Goal: Find specific page/section: Find specific page/section

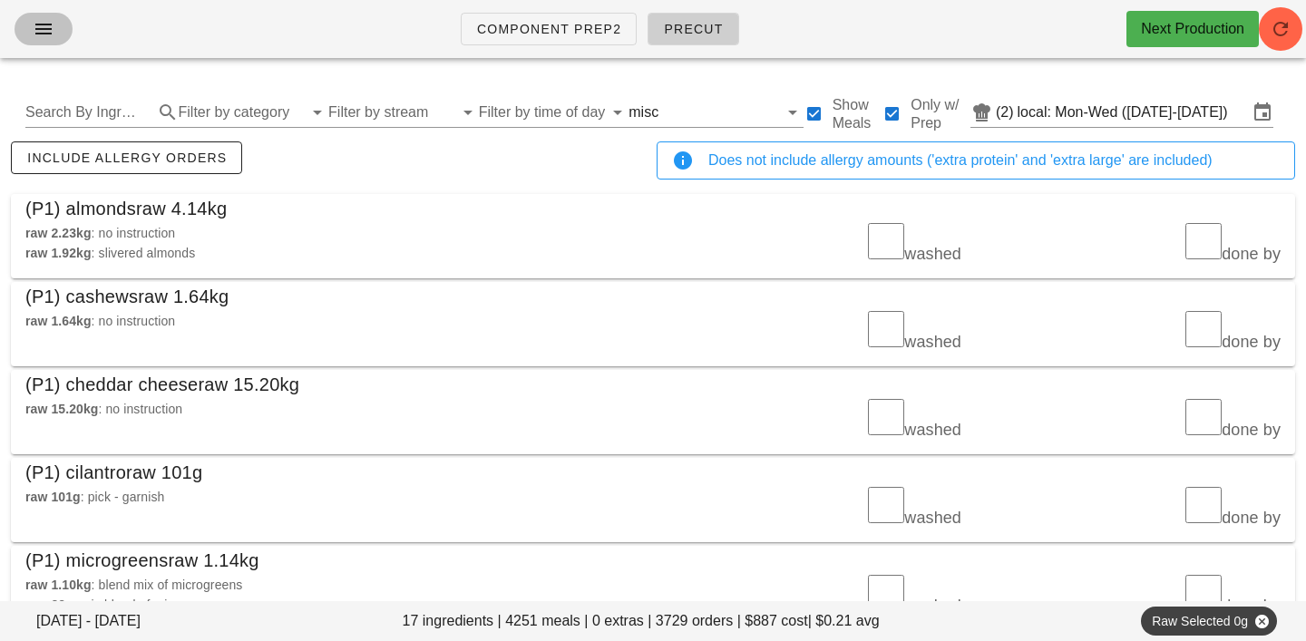
click at [44, 24] on icon "button" at bounding box center [44, 29] width 22 height 22
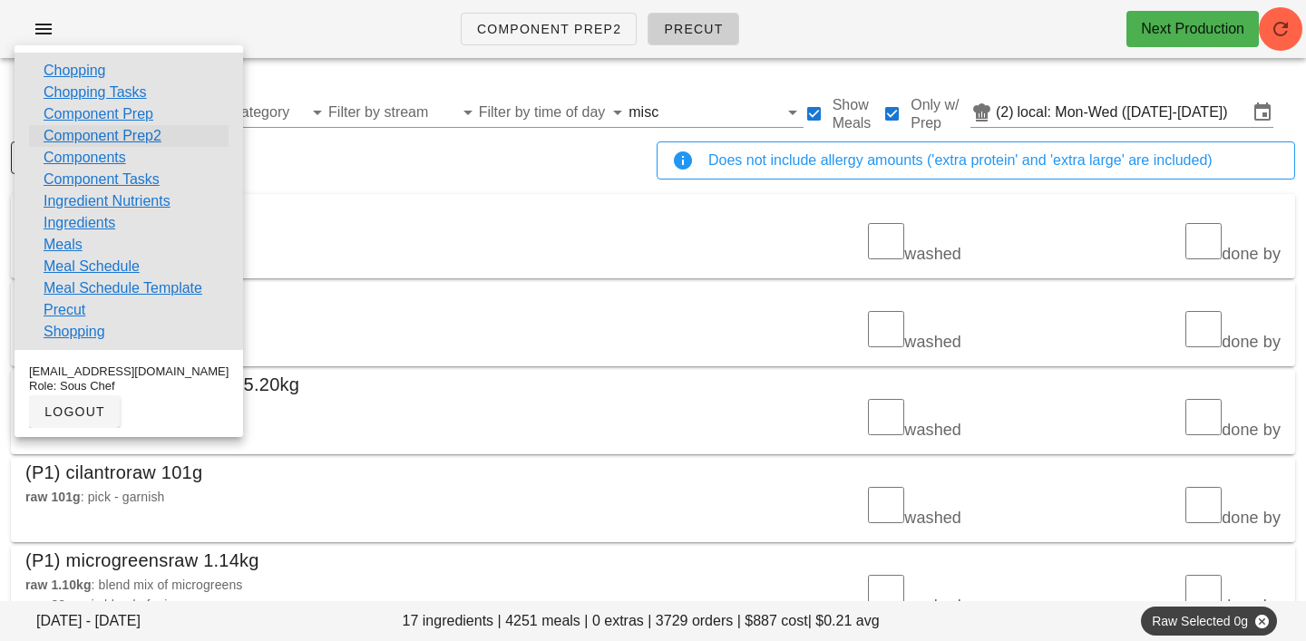
click at [79, 141] on link "Component Prep2" at bounding box center [103, 136] width 118 height 22
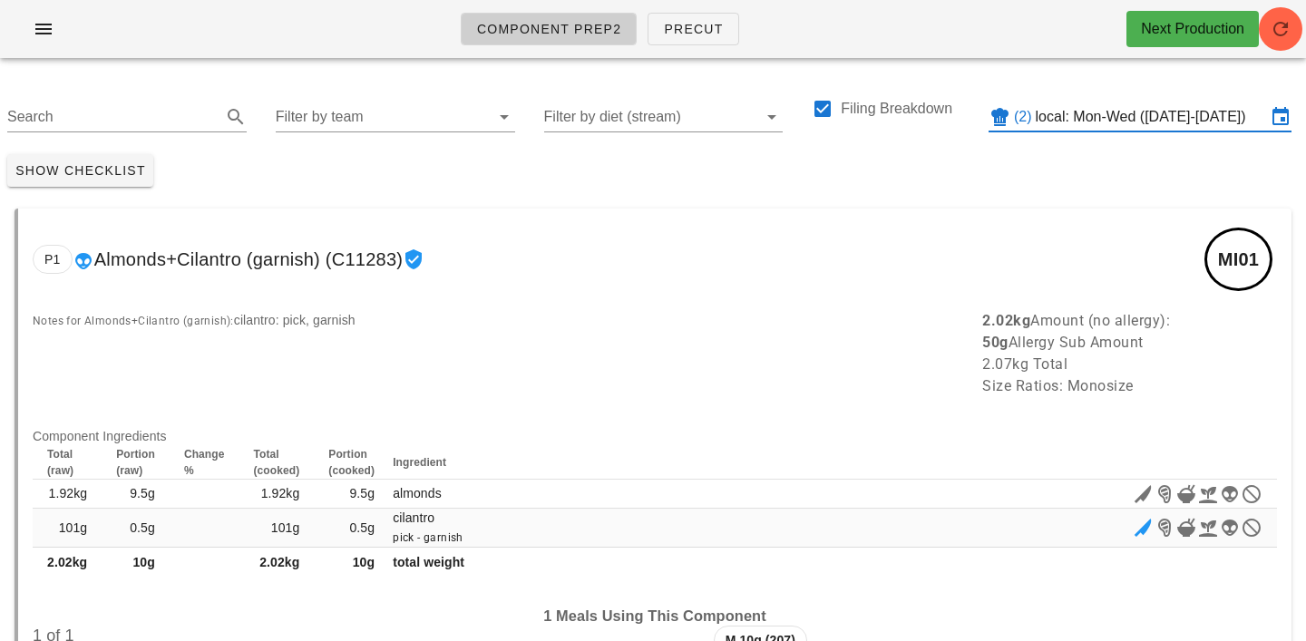
click at [1083, 106] on input "local: Mon-Wed (Aug 18-Aug 20)" at bounding box center [1150, 116] width 230 height 29
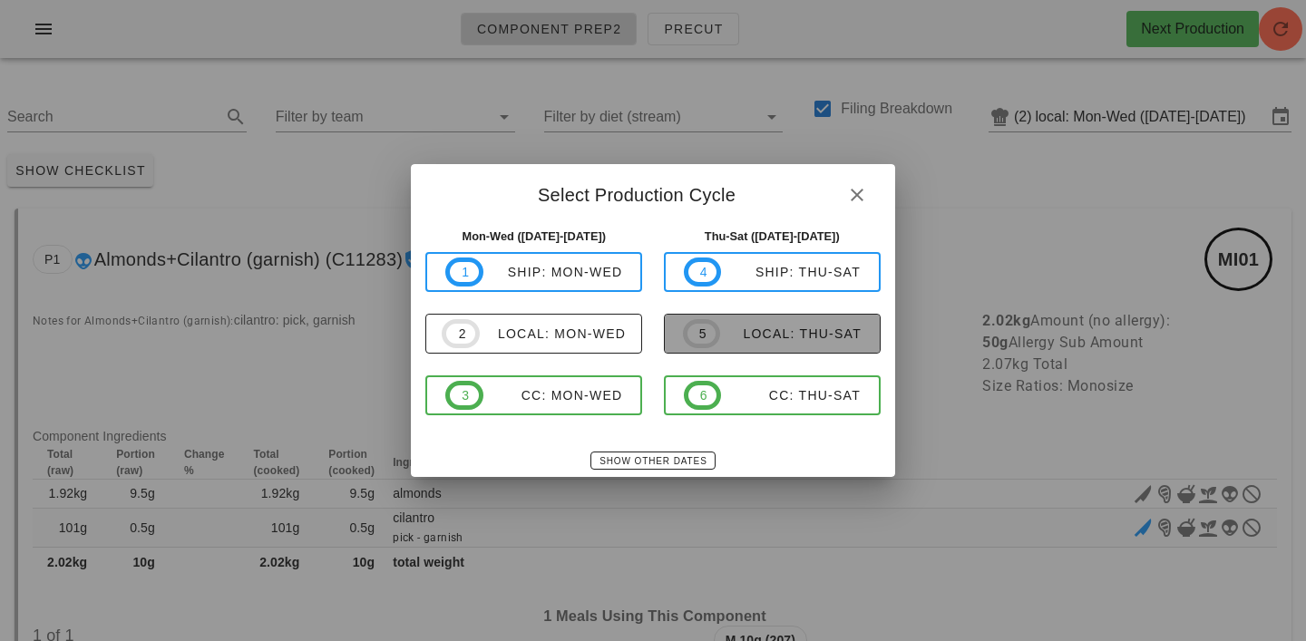
click at [771, 333] on div "local: Thu-Sat" at bounding box center [790, 333] width 141 height 15
type input "local: Thu-Sat (Aug 21-Aug 23)"
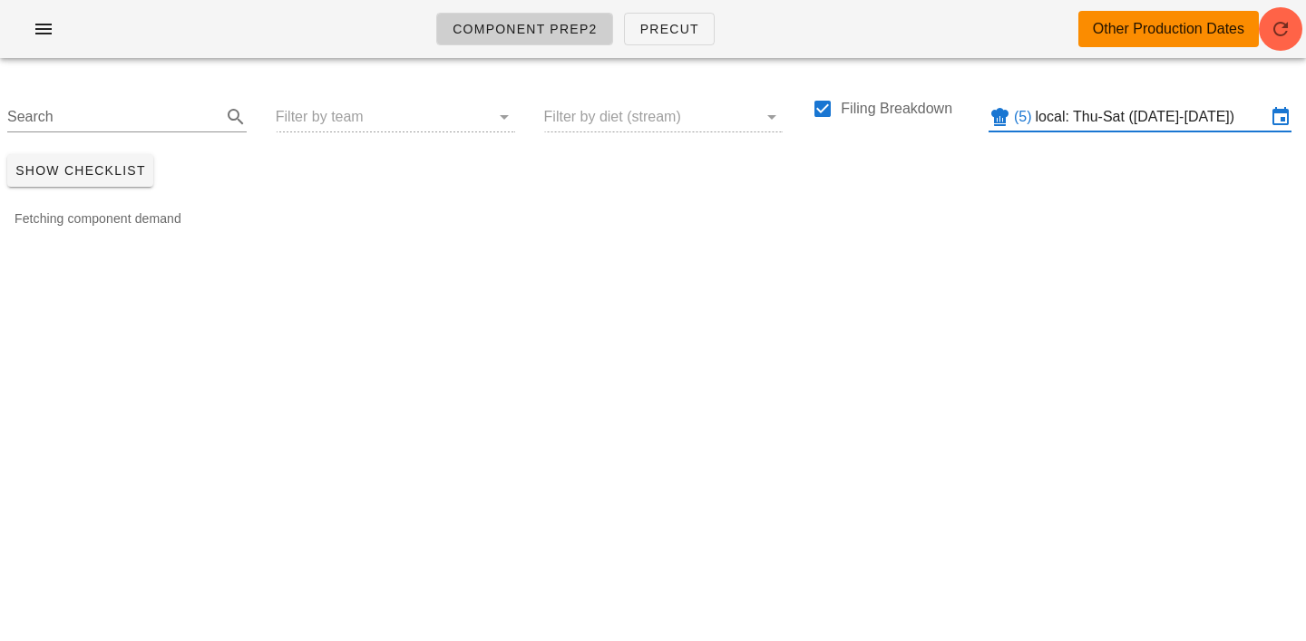
click at [325, 120] on div "Search Filter by team Filter by diet (stream) Filing Breakdown (5) local: Thu-S…" at bounding box center [653, 110] width 1306 height 74
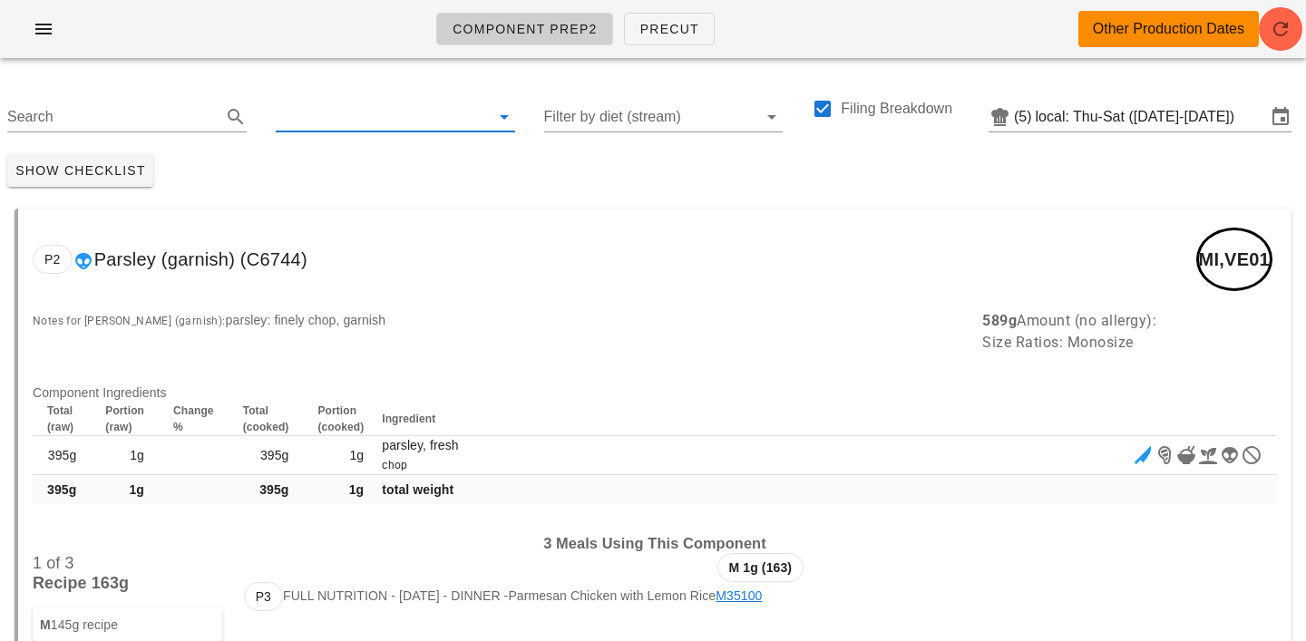
click at [329, 125] on input "text" at bounding box center [381, 116] width 210 height 29
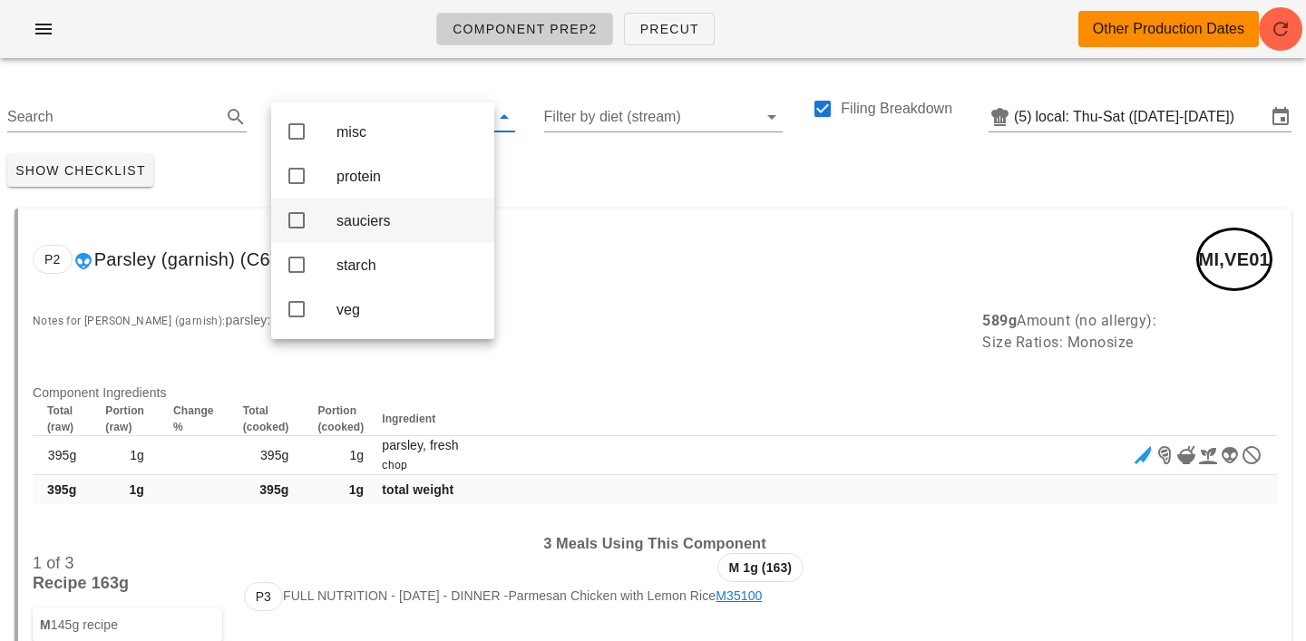
click at [381, 213] on div "sauciers" at bounding box center [407, 220] width 143 height 39
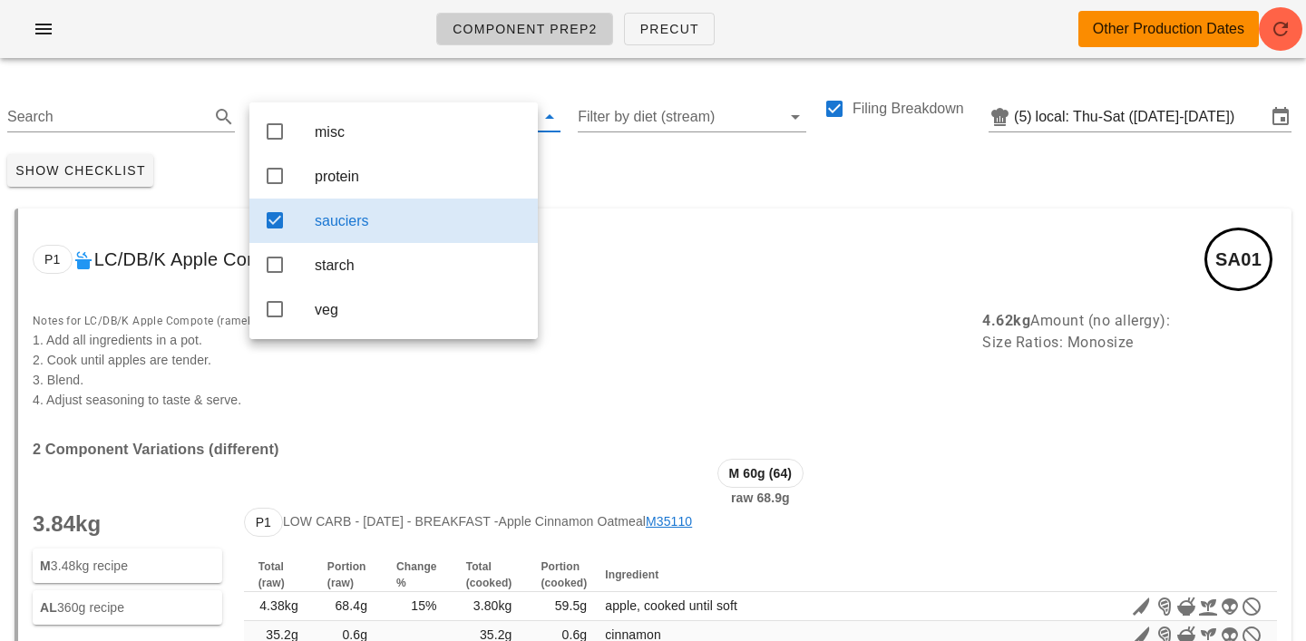
click at [605, 171] on div "Show Checklist" at bounding box center [653, 170] width 1306 height 47
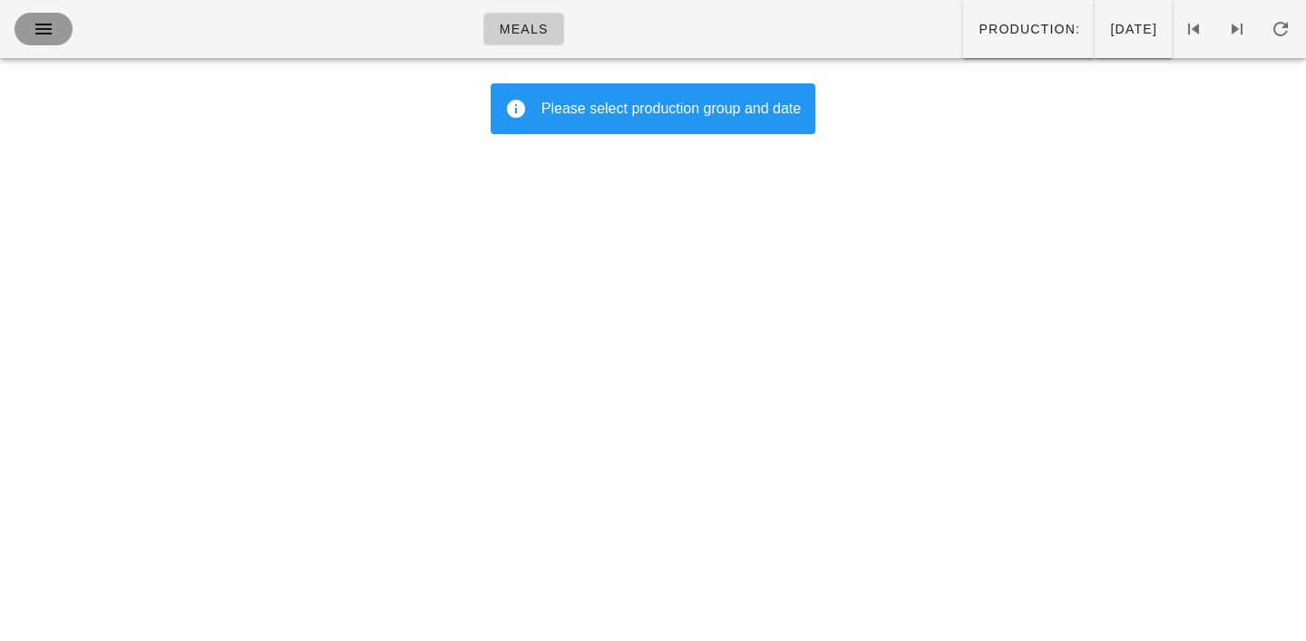
click at [48, 32] on icon "button" at bounding box center [44, 29] width 22 height 22
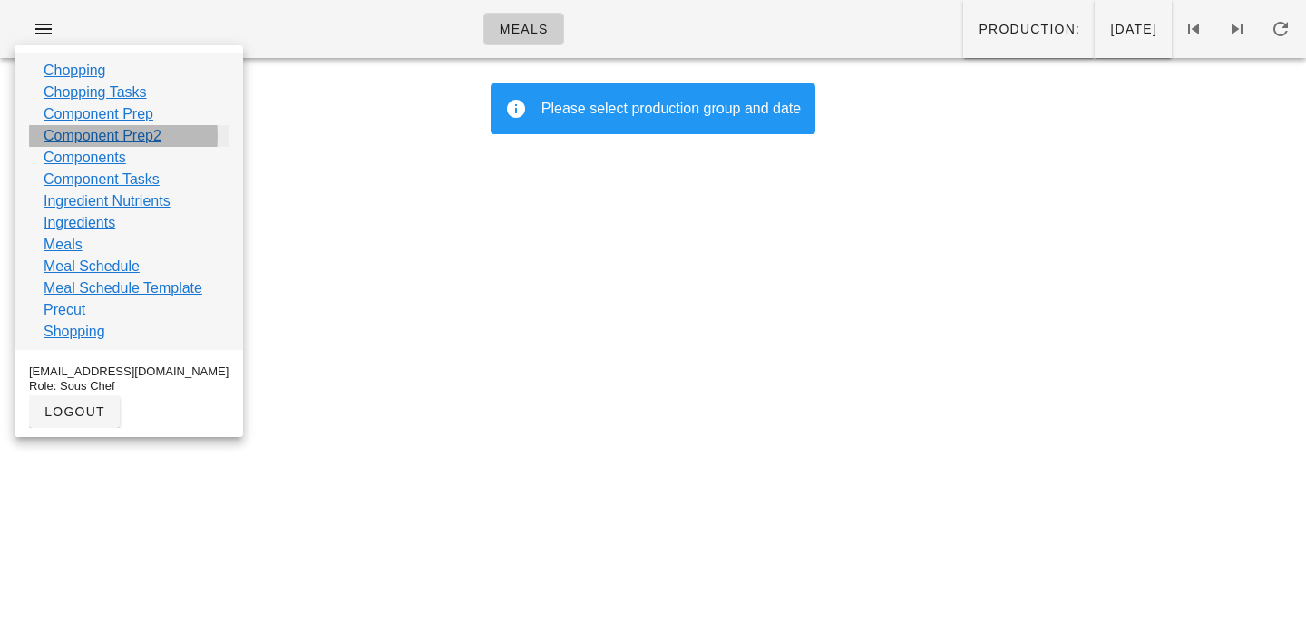
click at [54, 131] on link "Component Prep2" at bounding box center [103, 136] width 118 height 22
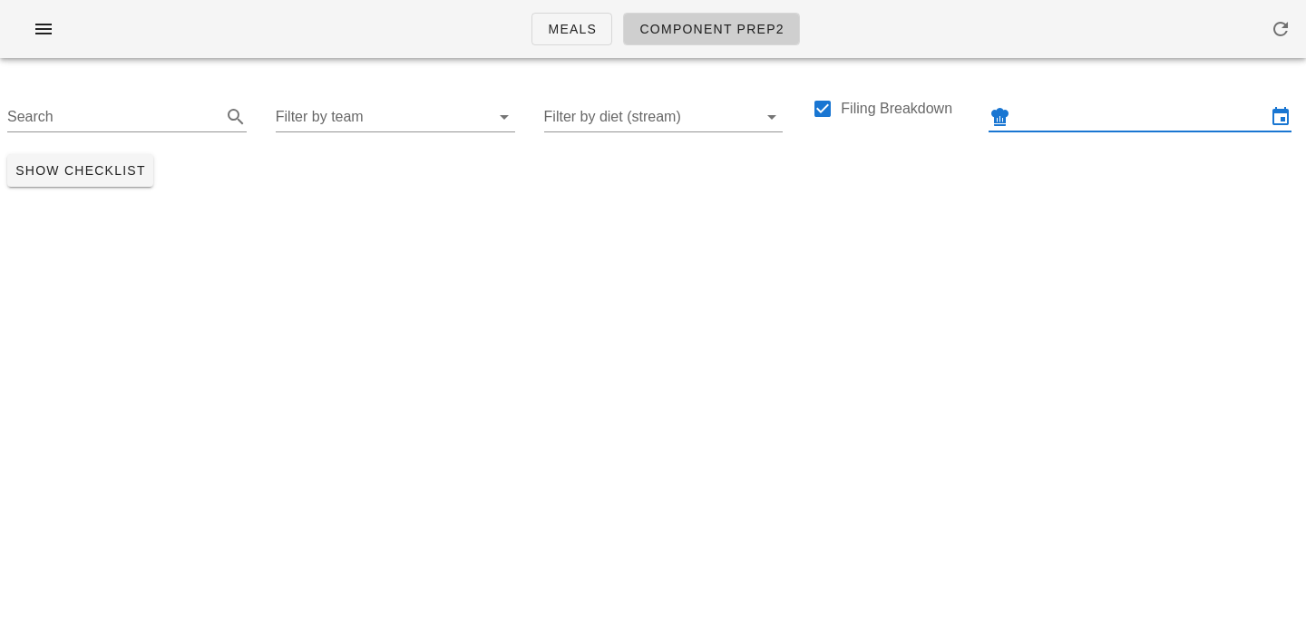
click at [1090, 113] on input "text" at bounding box center [1140, 116] width 252 height 29
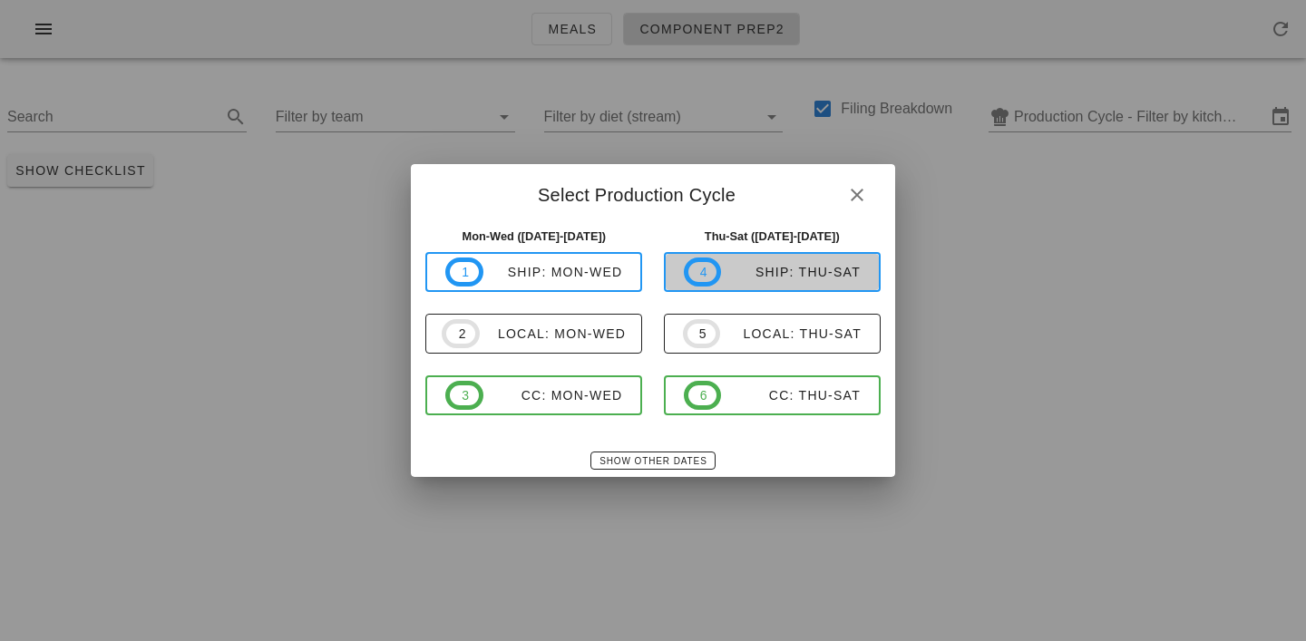
click at [801, 276] on div "ship: Thu-Sat" at bounding box center [791, 272] width 140 height 15
type input "ship: Thu-Sat (Aug 21-Aug 23)"
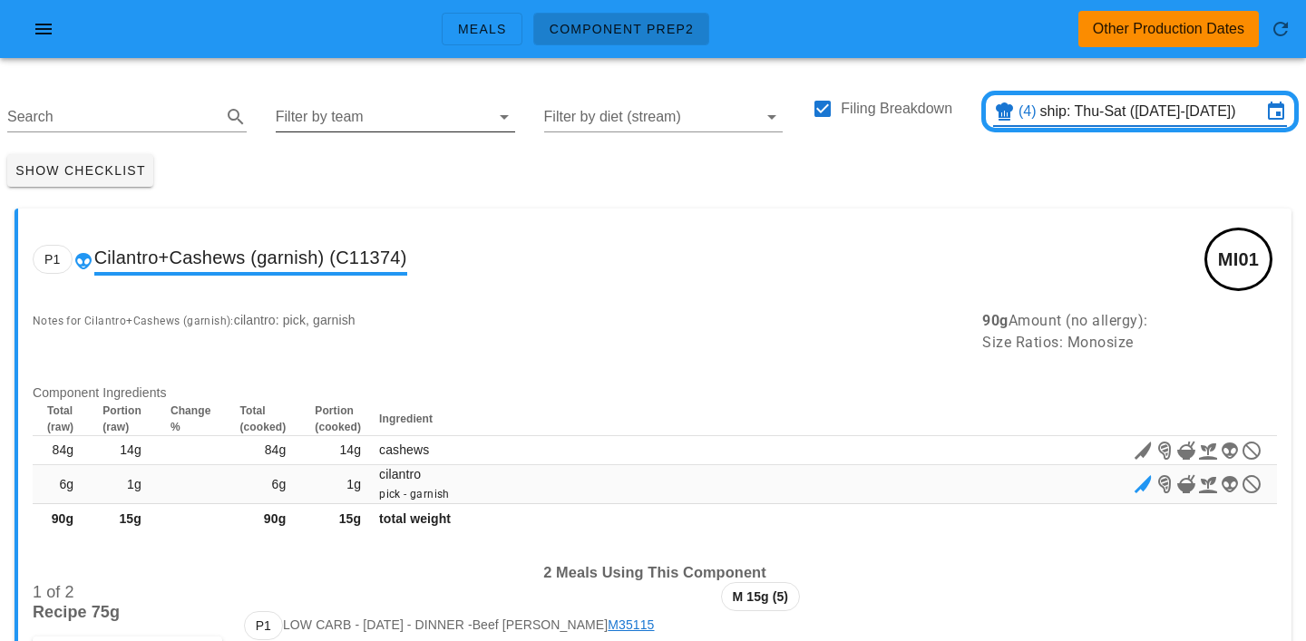
click at [335, 114] on input "Filter by team" at bounding box center [381, 116] width 210 height 29
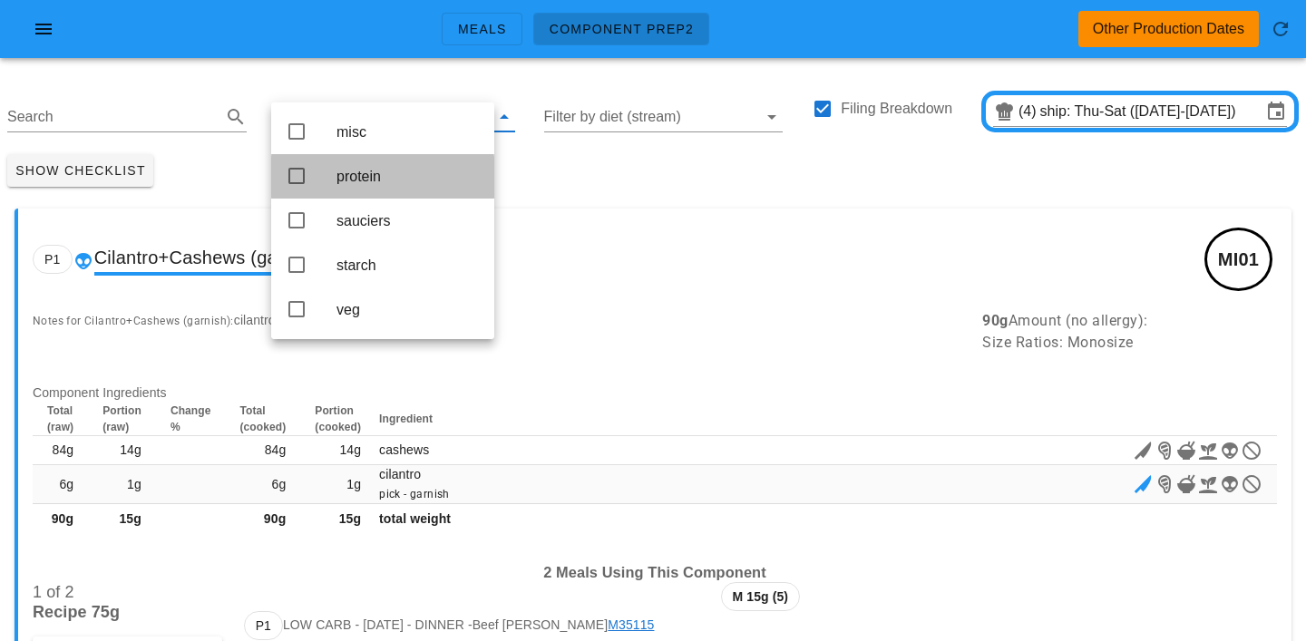
click at [346, 185] on div "protein" at bounding box center [407, 176] width 143 height 17
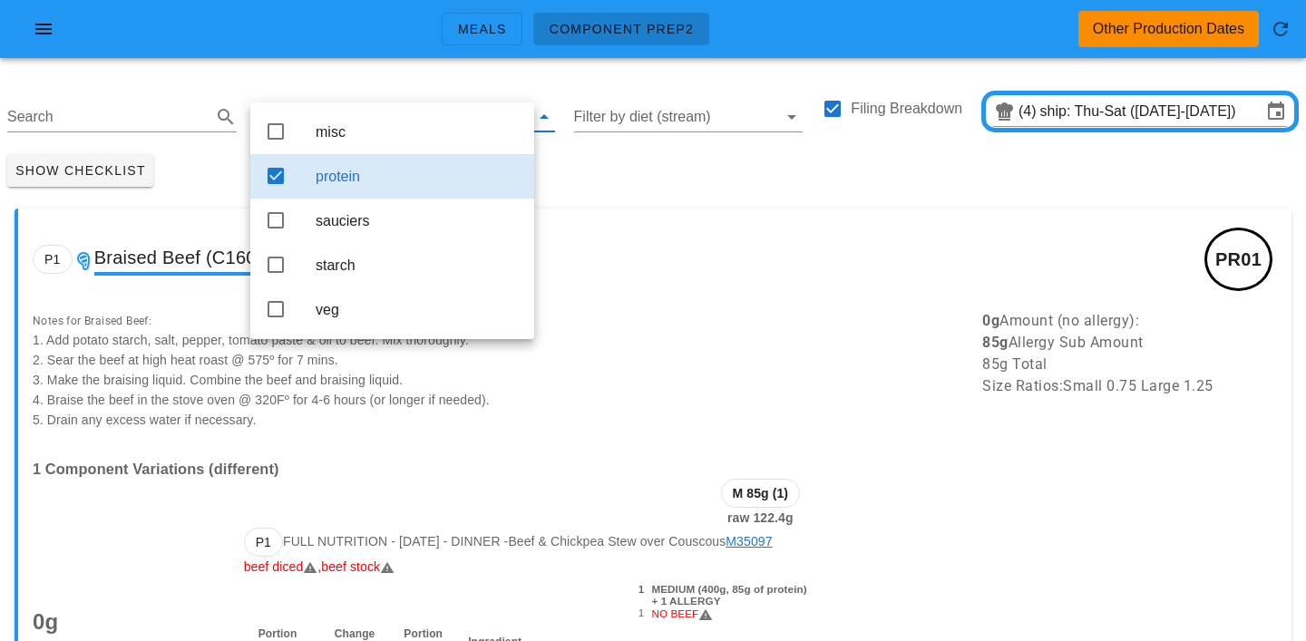
click at [454, 80] on div "Search protein Filter by diet (stream) Filing Breakdown (4) ship: Thu-Sat (Aug …" at bounding box center [653, 110] width 1306 height 74
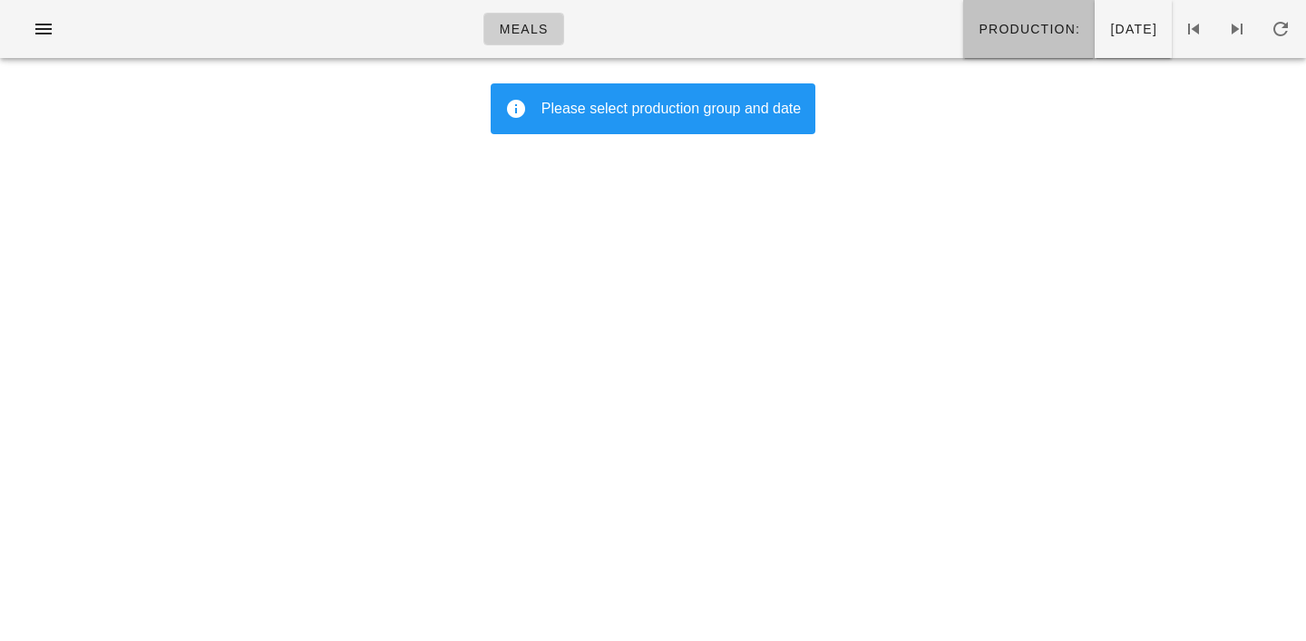
click at [977, 34] on span "Production:" at bounding box center [1028, 29] width 102 height 15
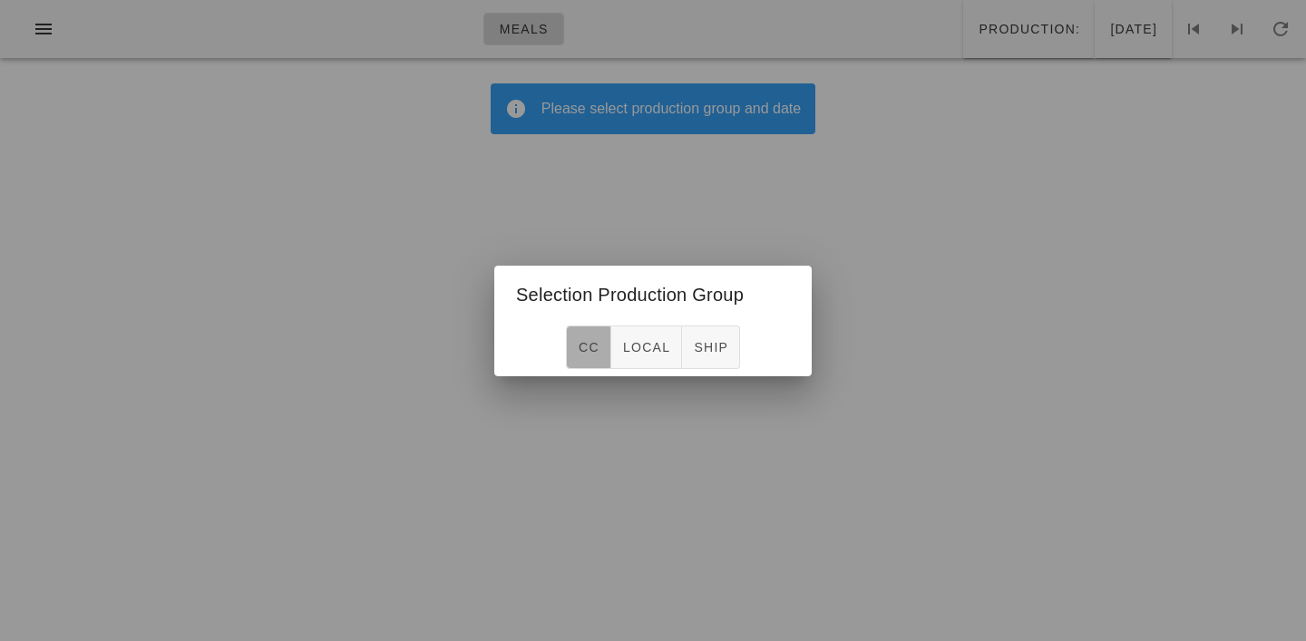
click at [594, 343] on span "CC" at bounding box center [589, 347] width 22 height 15
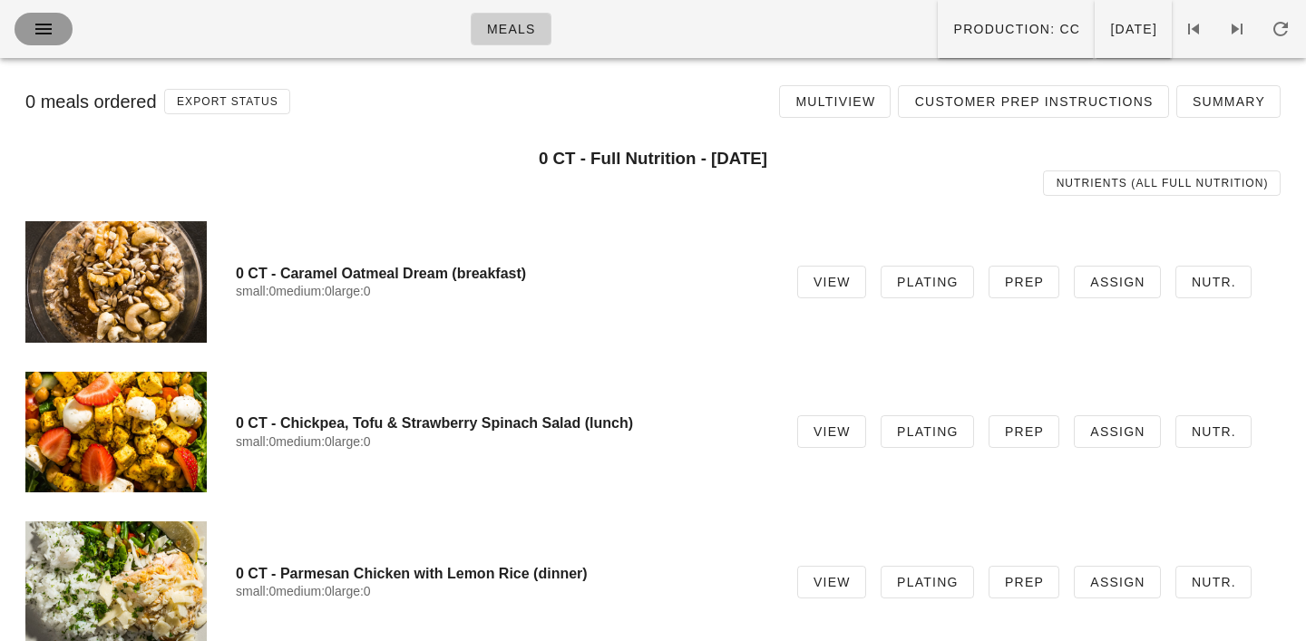
click at [34, 31] on icon "button" at bounding box center [44, 29] width 22 height 22
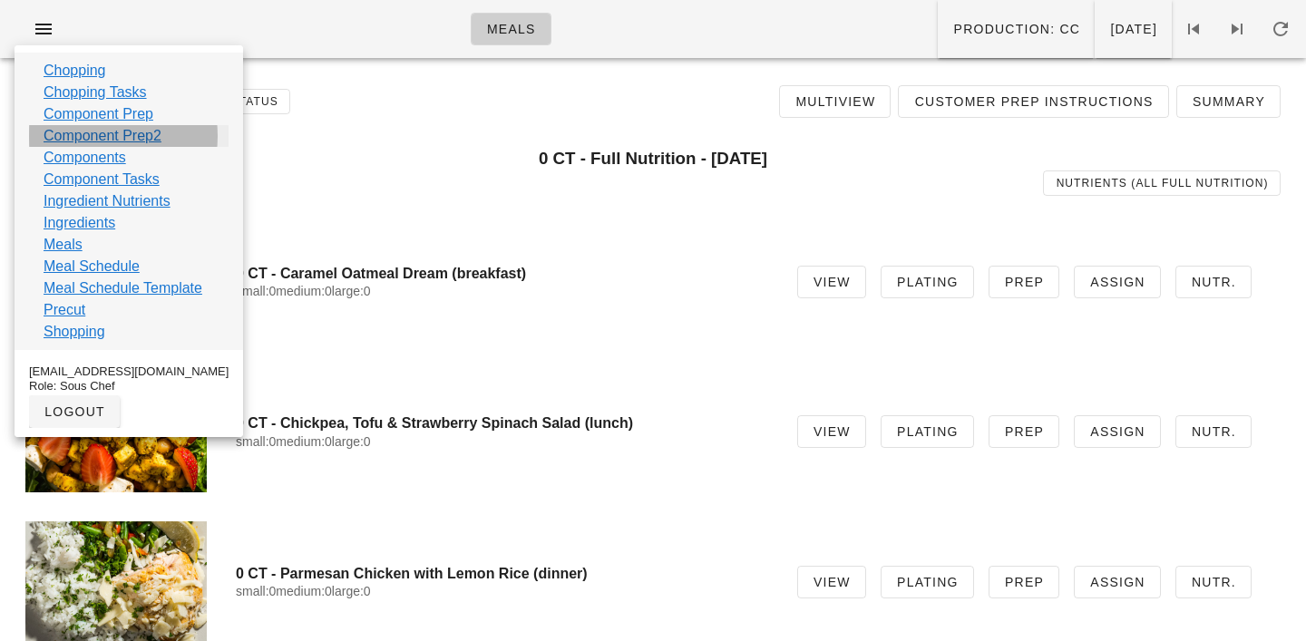
click at [80, 133] on link "Component Prep2" at bounding box center [103, 136] width 118 height 22
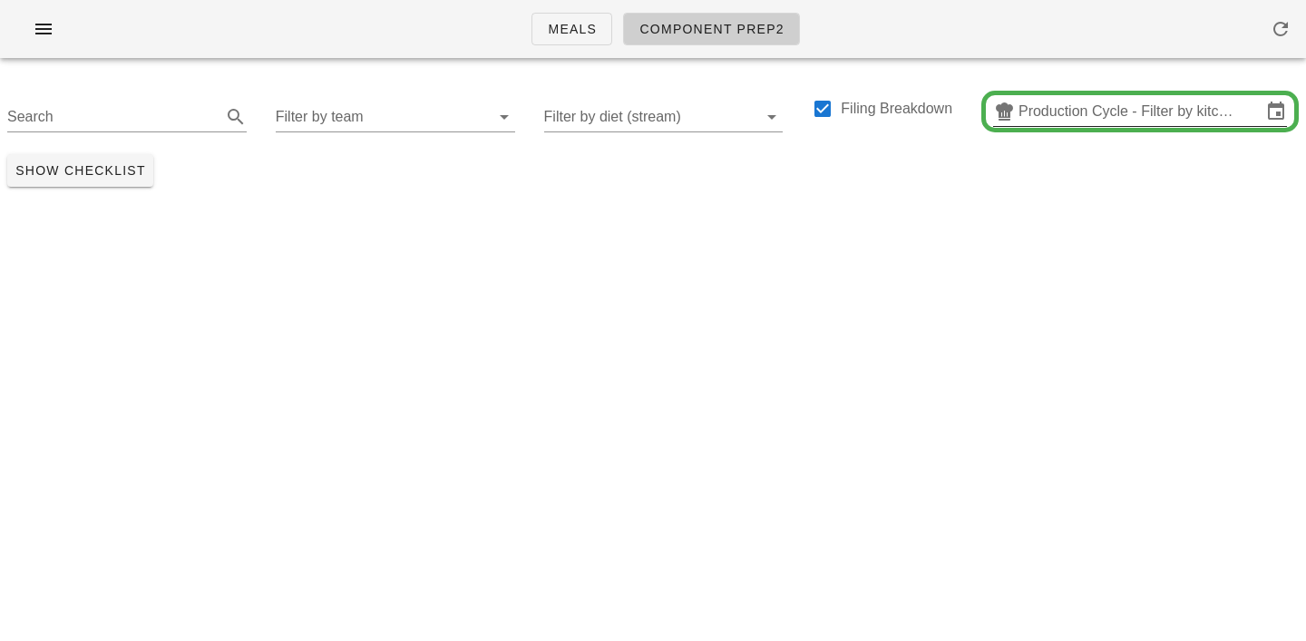
click at [1113, 111] on input "Production Cycle - Filter by kitchen production schedules" at bounding box center [1139, 111] width 243 height 29
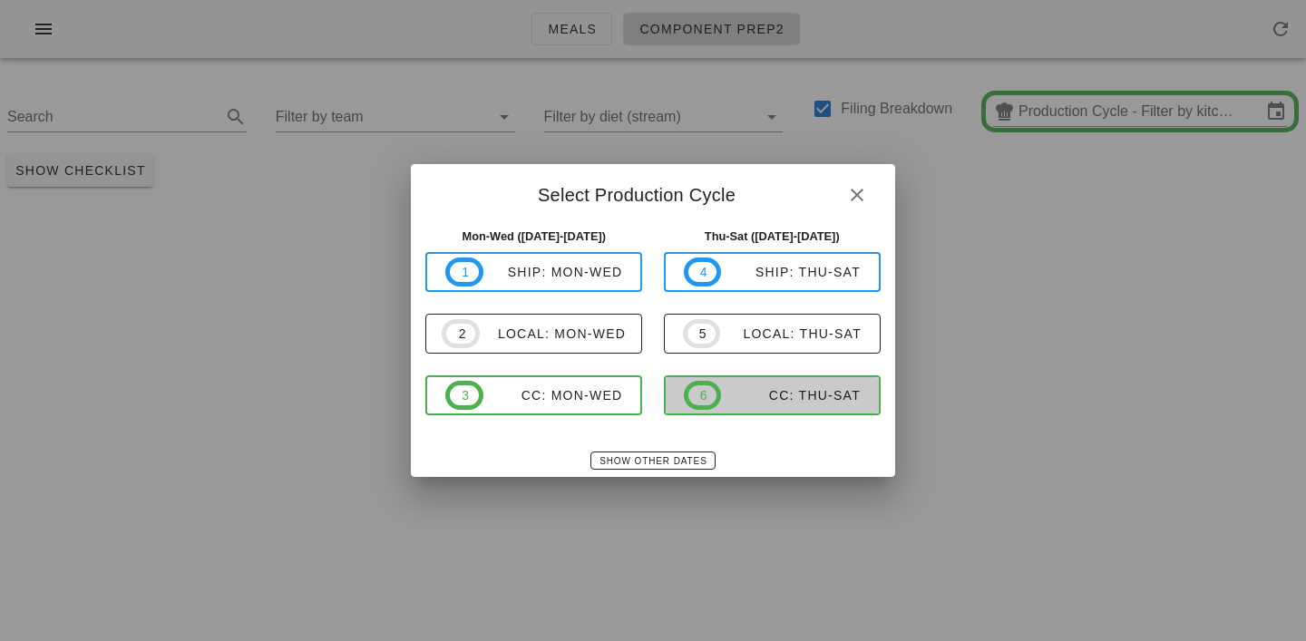
click at [743, 389] on div "CC: Thu-Sat" at bounding box center [791, 395] width 140 height 15
type input "CC: Thu-Sat (Aug 21-Aug 23)"
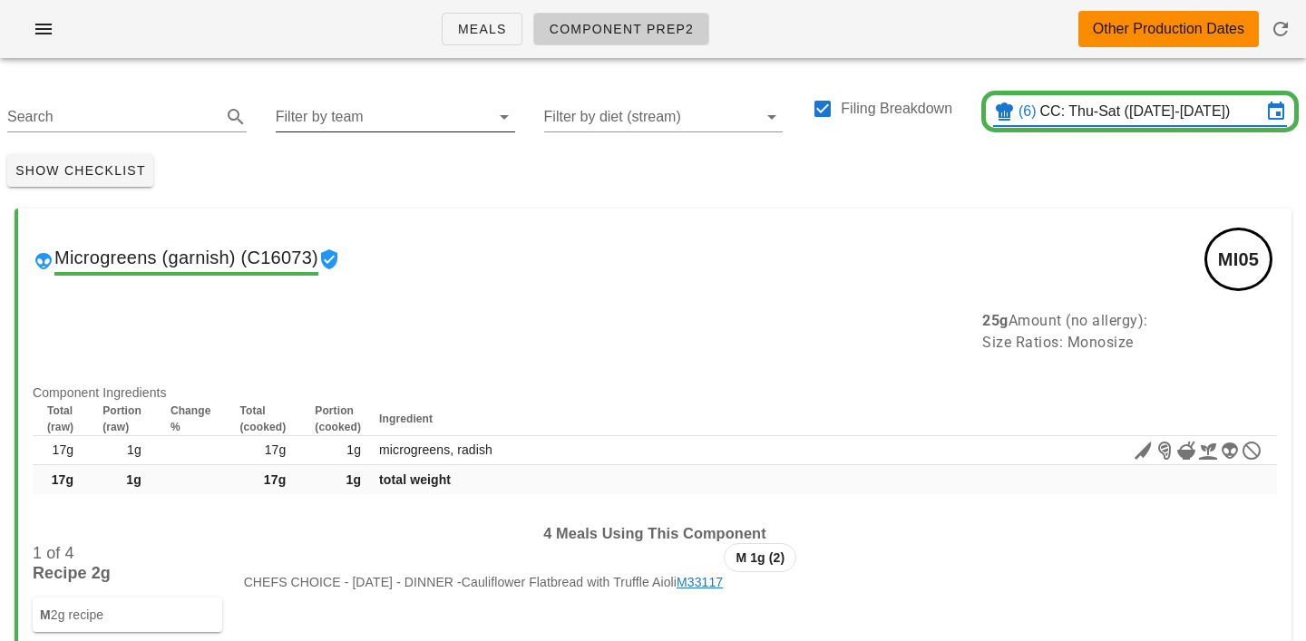
click at [296, 131] on input "Filter by team" at bounding box center [381, 116] width 210 height 29
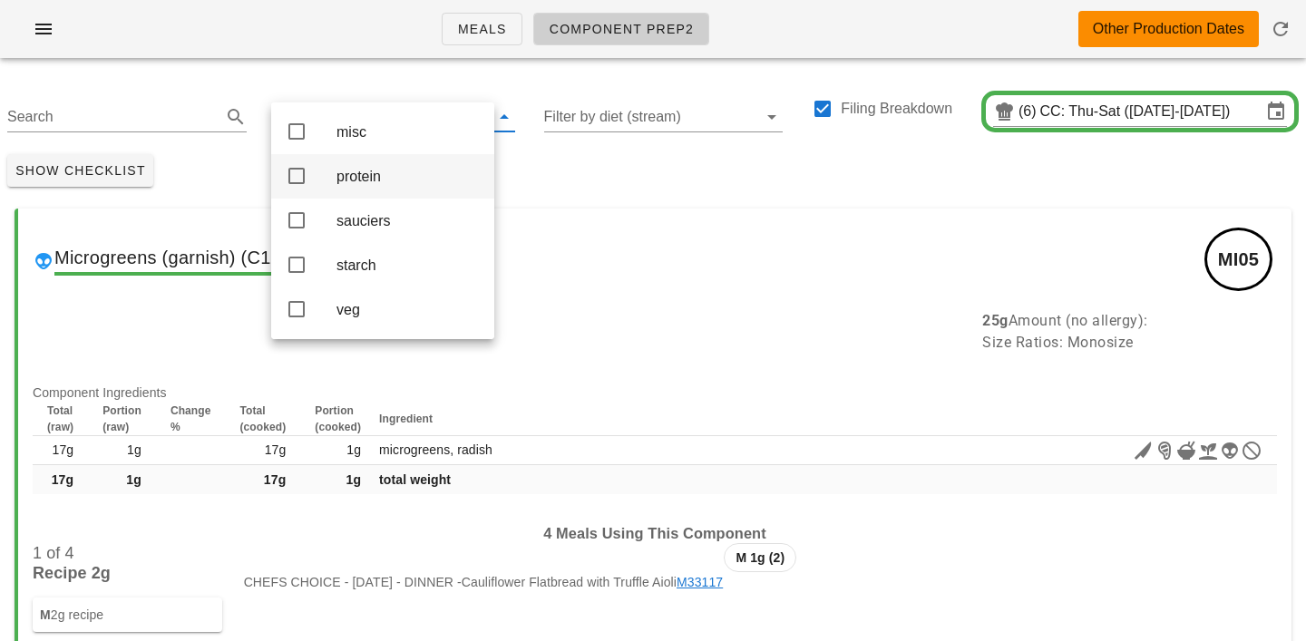
click at [348, 173] on div "protein" at bounding box center [407, 176] width 143 height 17
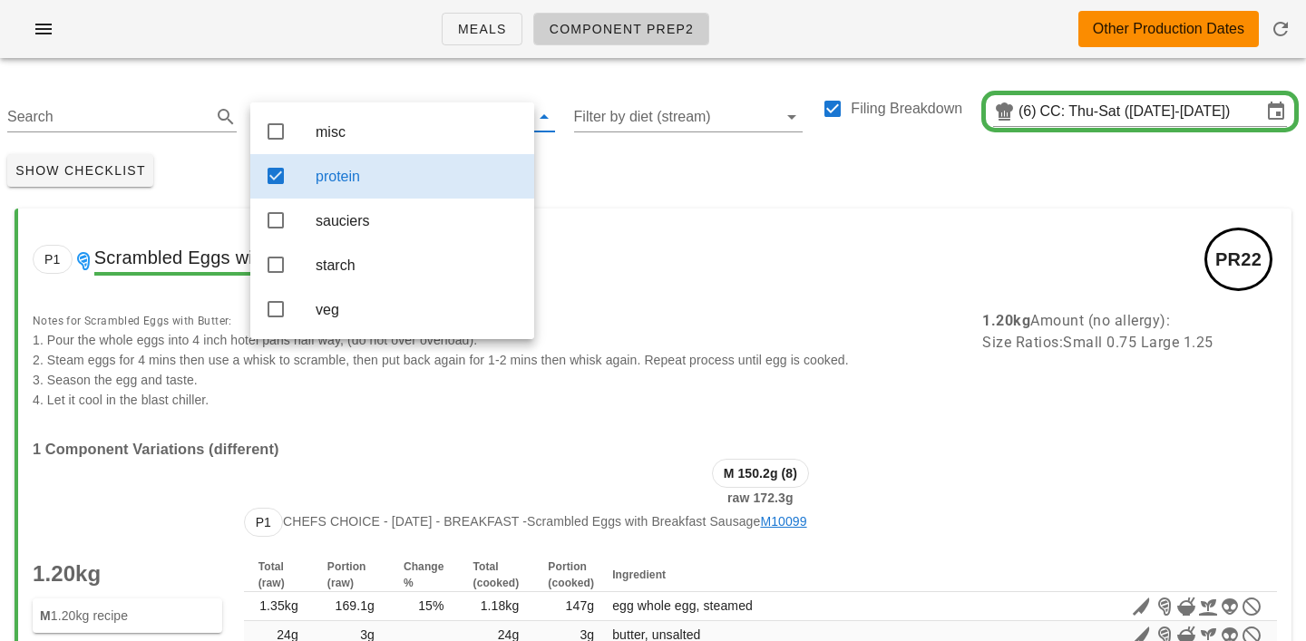
click at [592, 171] on div "Show Checklist" at bounding box center [653, 170] width 1306 height 47
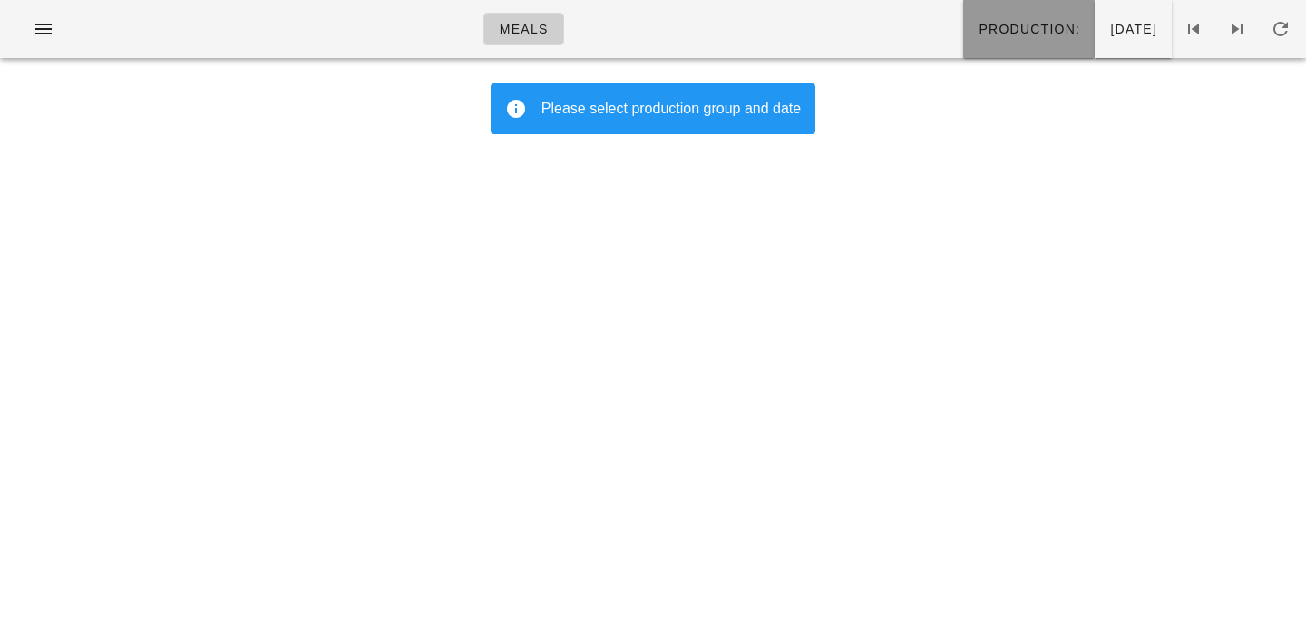
click at [977, 35] on span "Production:" at bounding box center [1028, 29] width 102 height 15
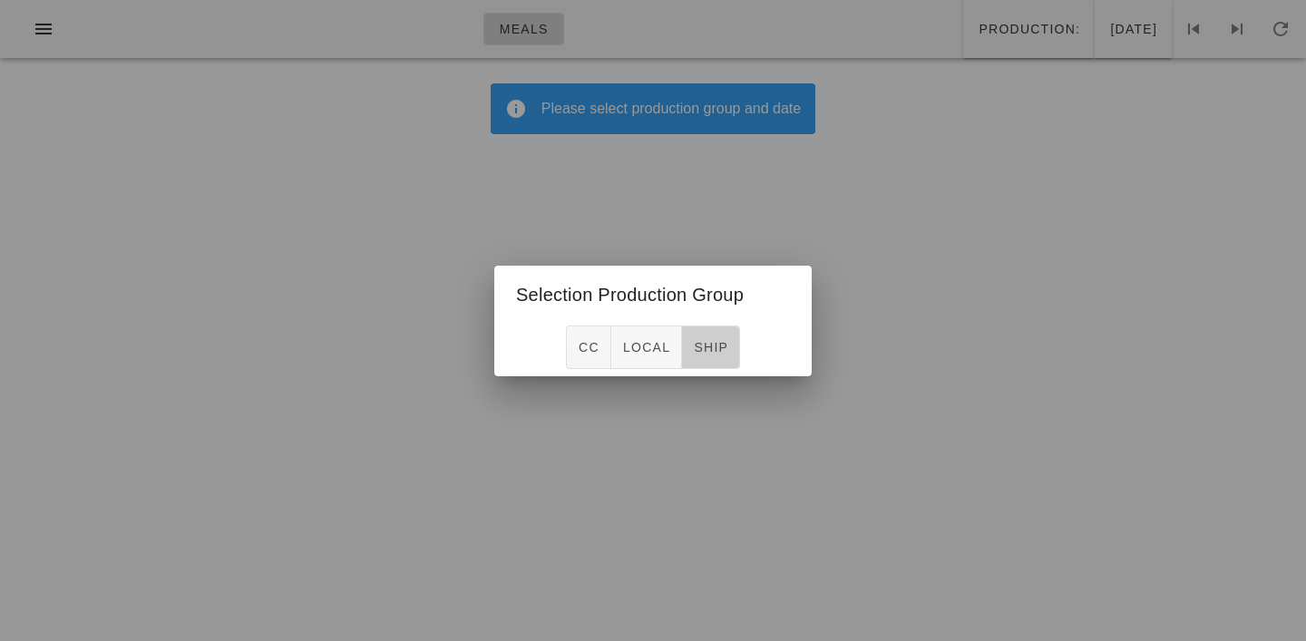
click at [708, 347] on span "ship" at bounding box center [710, 347] width 35 height 15
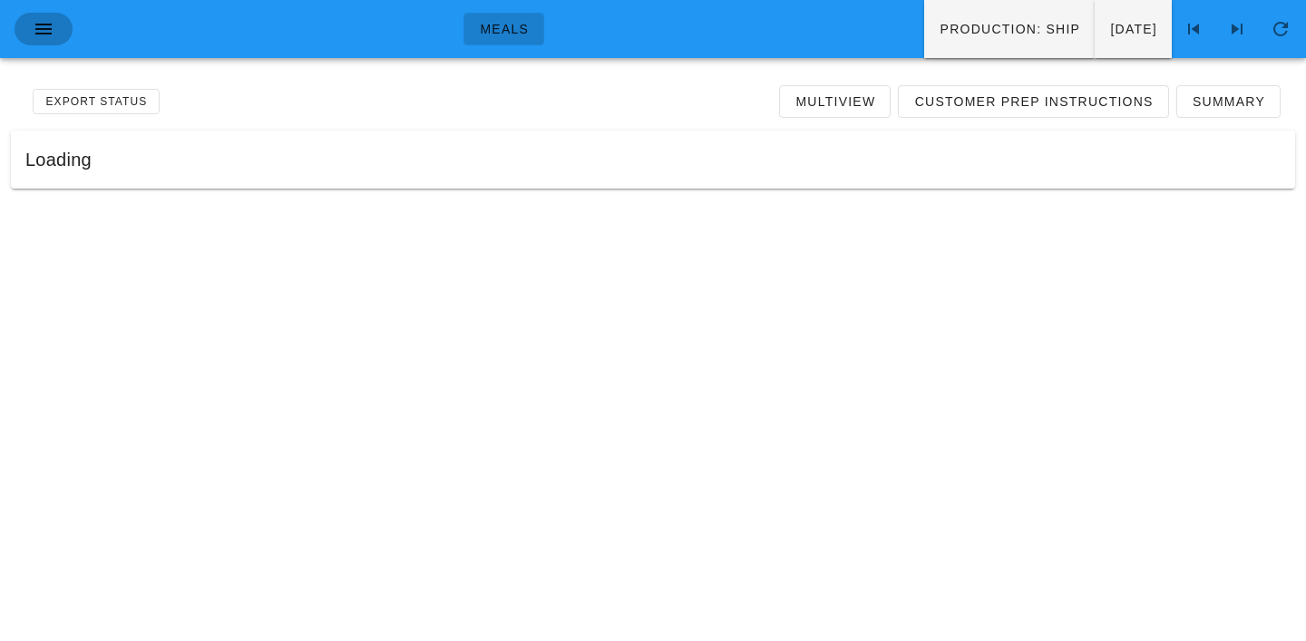
click at [36, 30] on icon "button" at bounding box center [44, 29] width 22 height 22
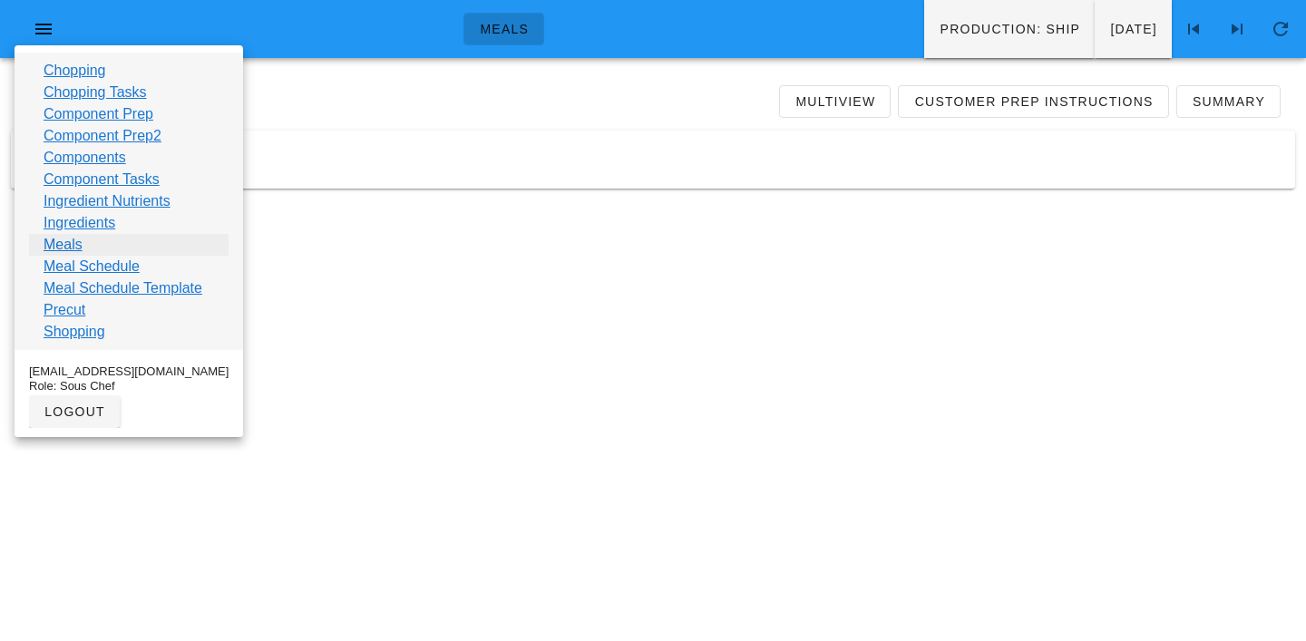
click at [56, 246] on link "Meals" at bounding box center [63, 245] width 39 height 22
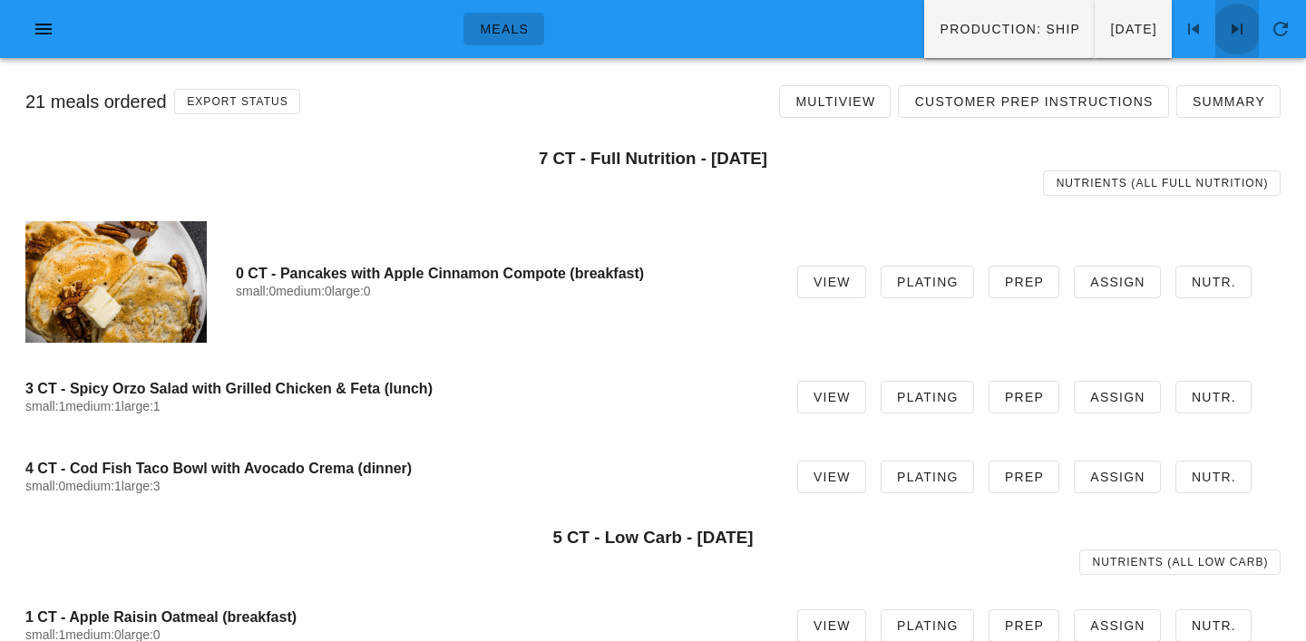
click at [1250, 24] on span at bounding box center [1237, 29] width 44 height 22
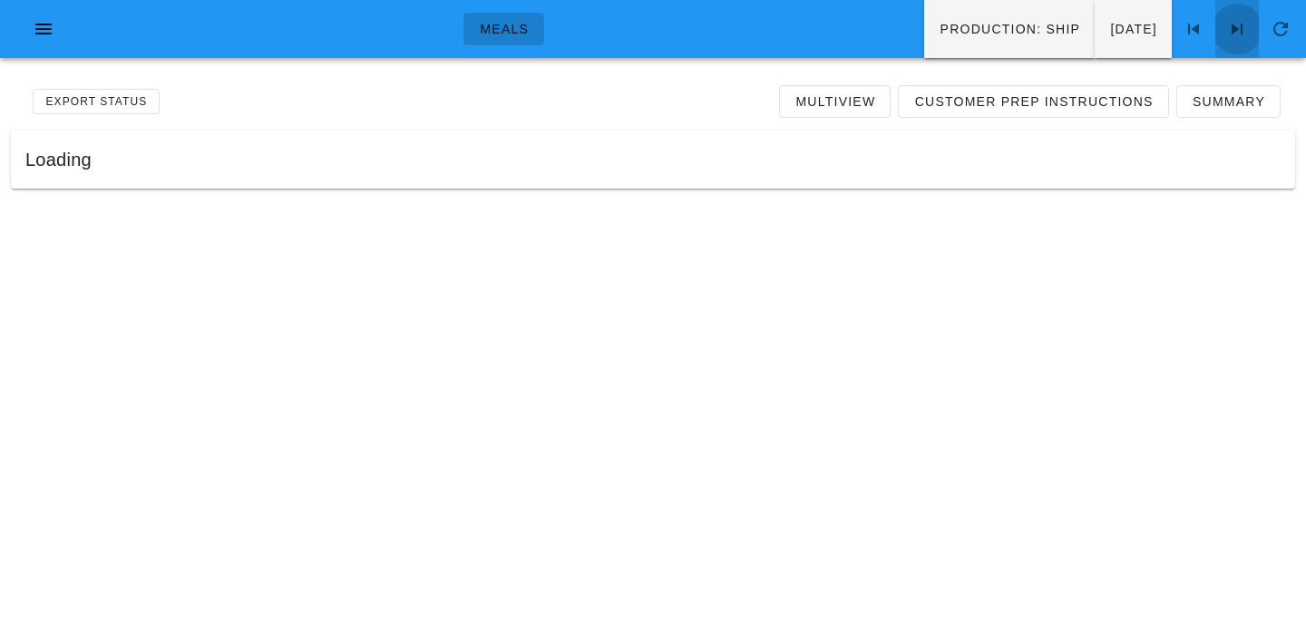
click at [1250, 24] on span at bounding box center [1237, 29] width 44 height 22
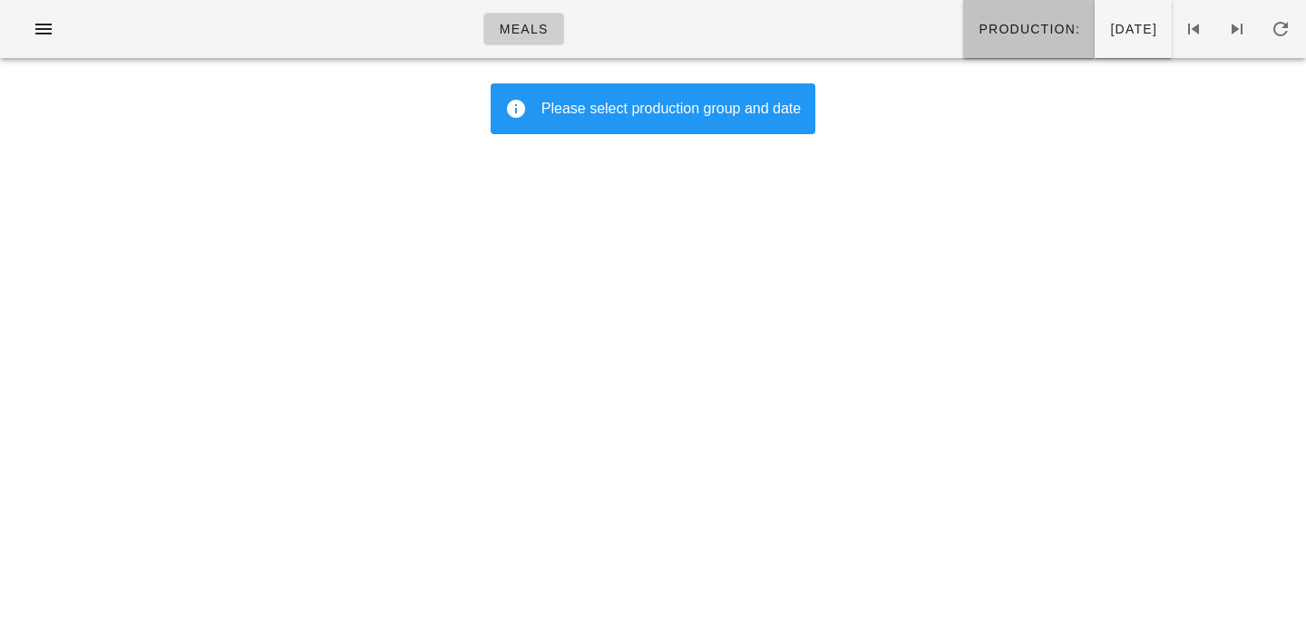
click at [977, 26] on span "Production:" at bounding box center [1028, 29] width 102 height 15
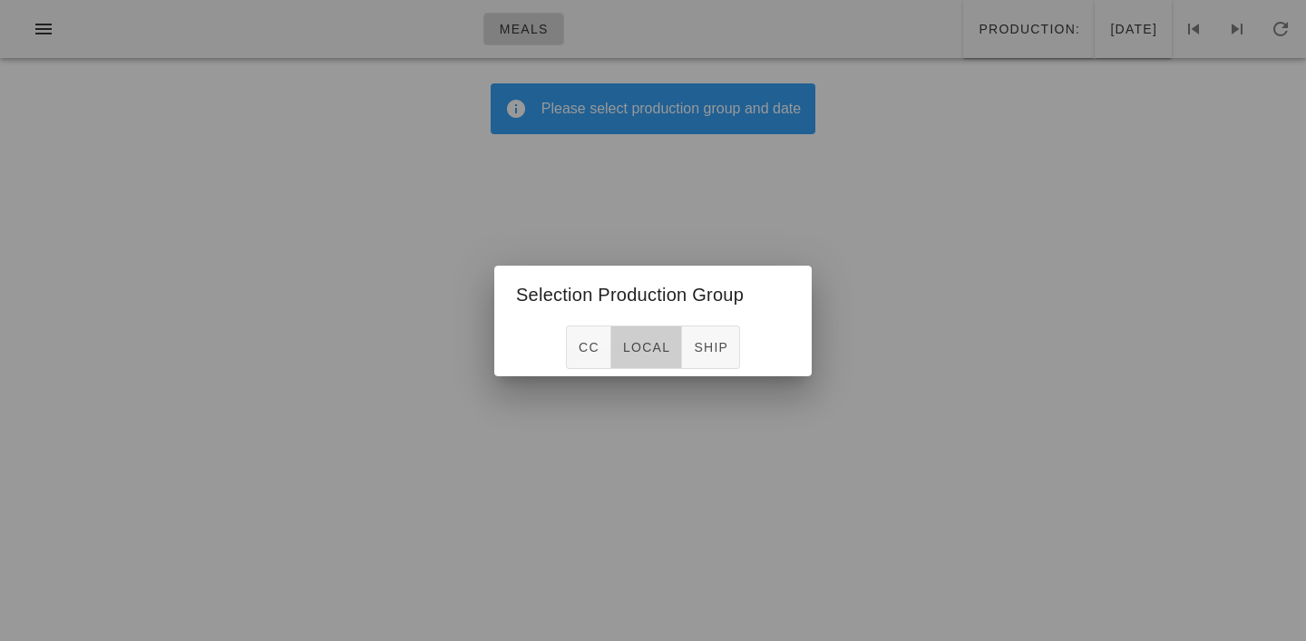
click at [646, 347] on span "local" at bounding box center [646, 347] width 48 height 15
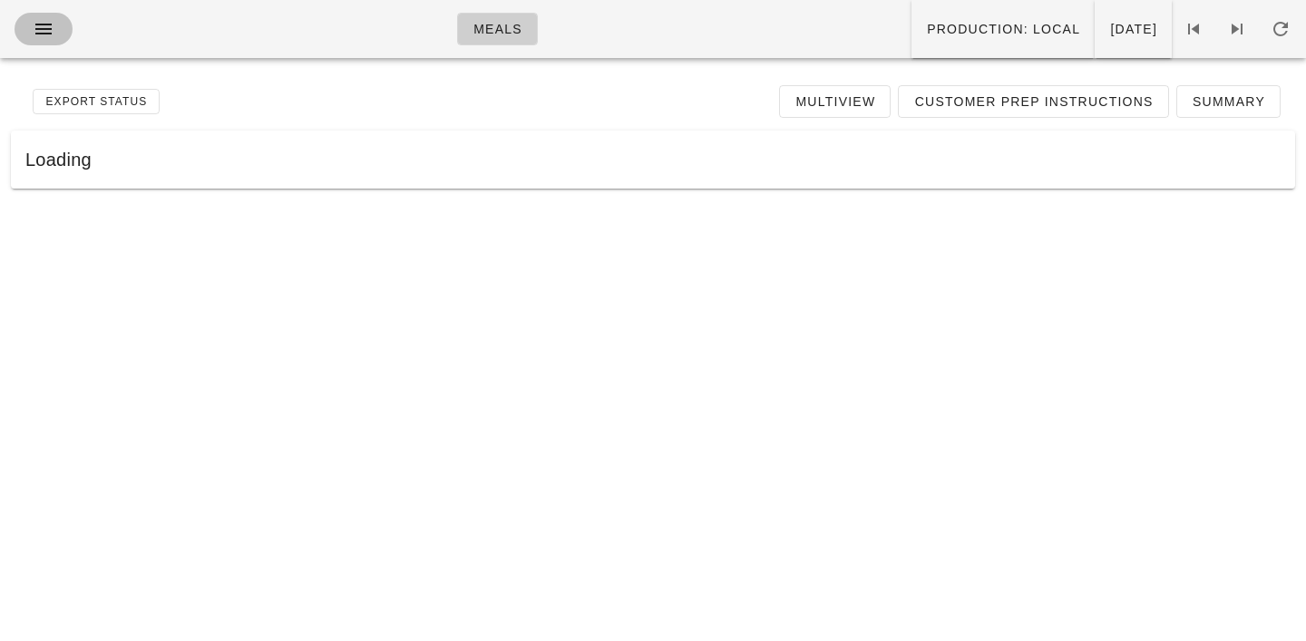
click at [50, 34] on icon "button" at bounding box center [44, 29] width 22 height 22
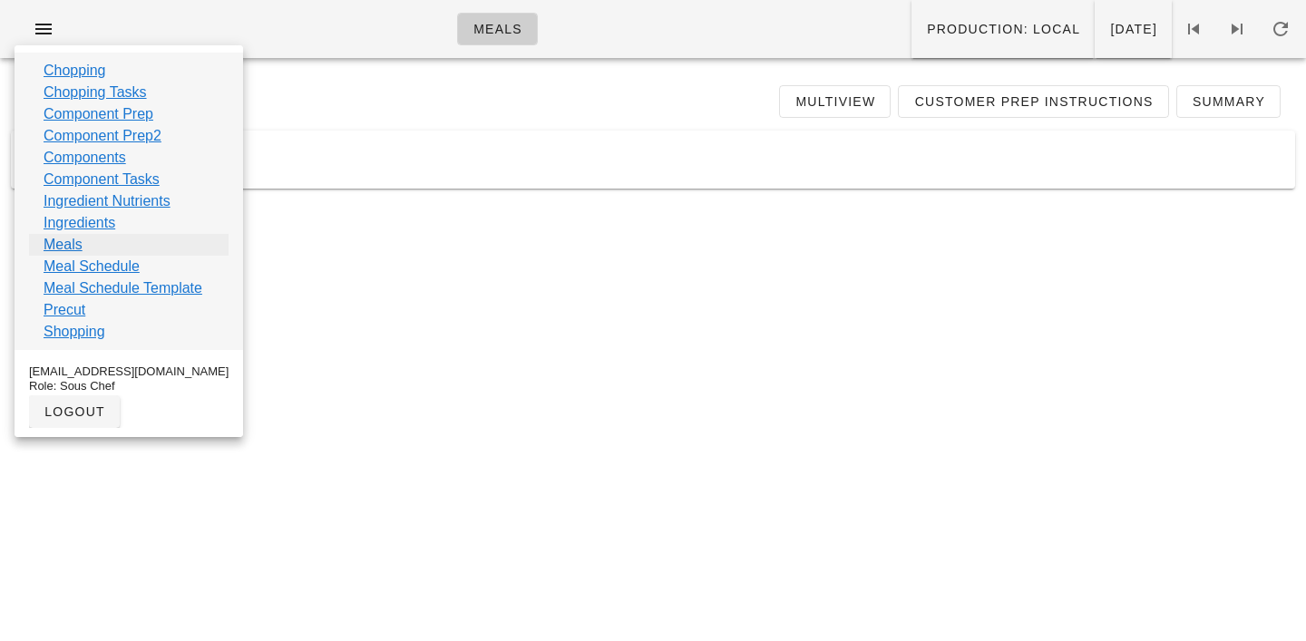
click at [52, 244] on link "Meals" at bounding box center [63, 245] width 39 height 22
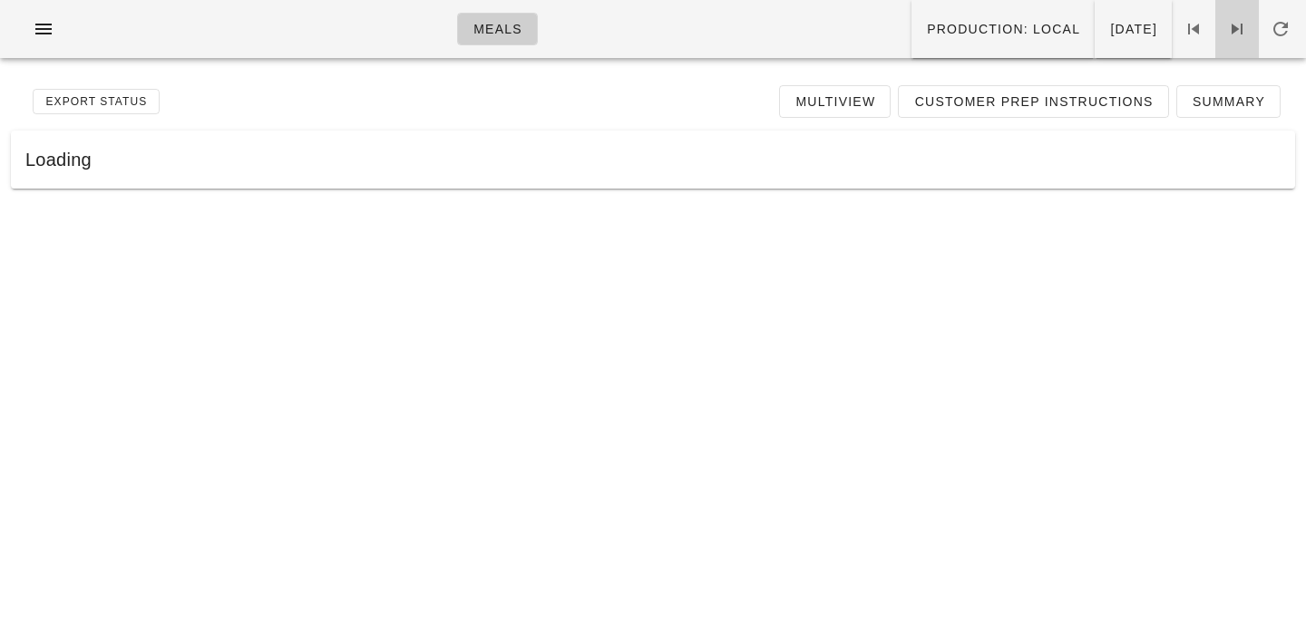
click at [1238, 28] on icon at bounding box center [1237, 29] width 22 height 22
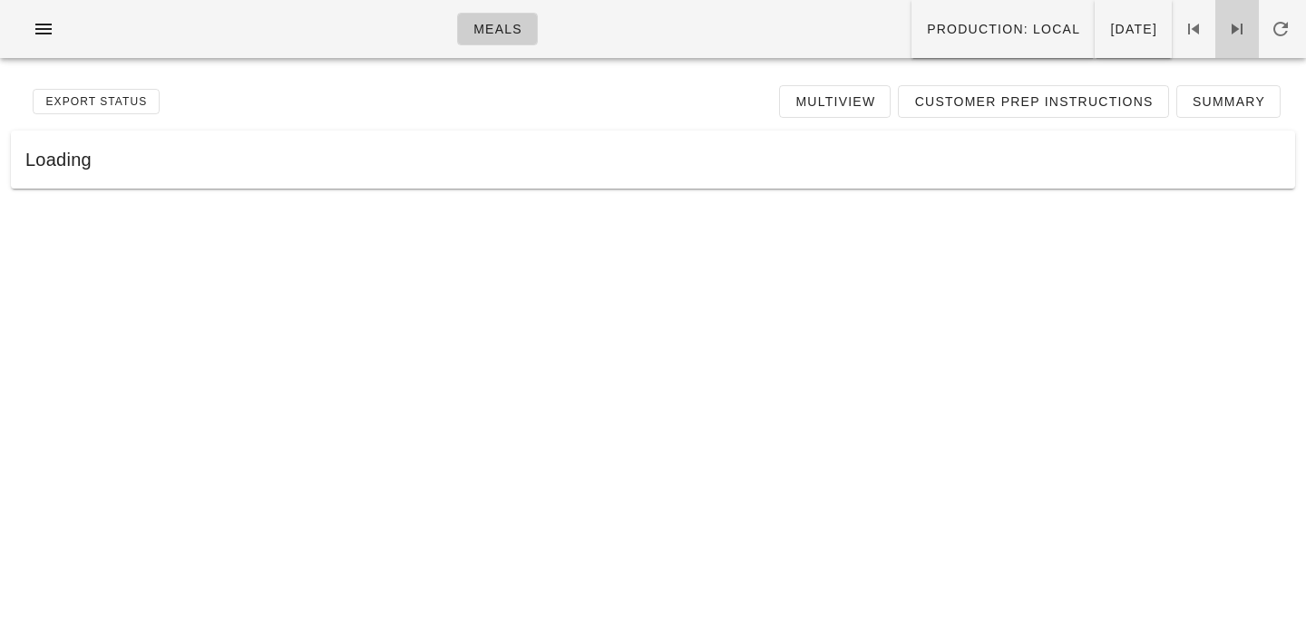
click at [1238, 28] on icon at bounding box center [1237, 29] width 22 height 22
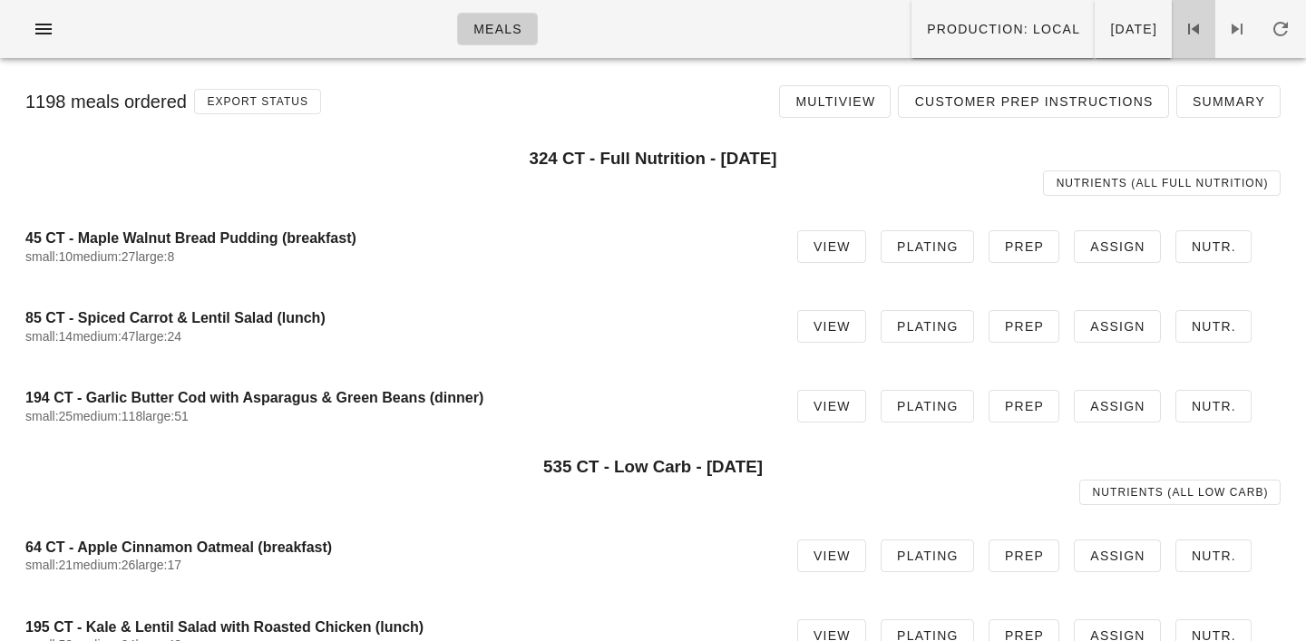
click at [1196, 27] on icon at bounding box center [1193, 29] width 22 height 22
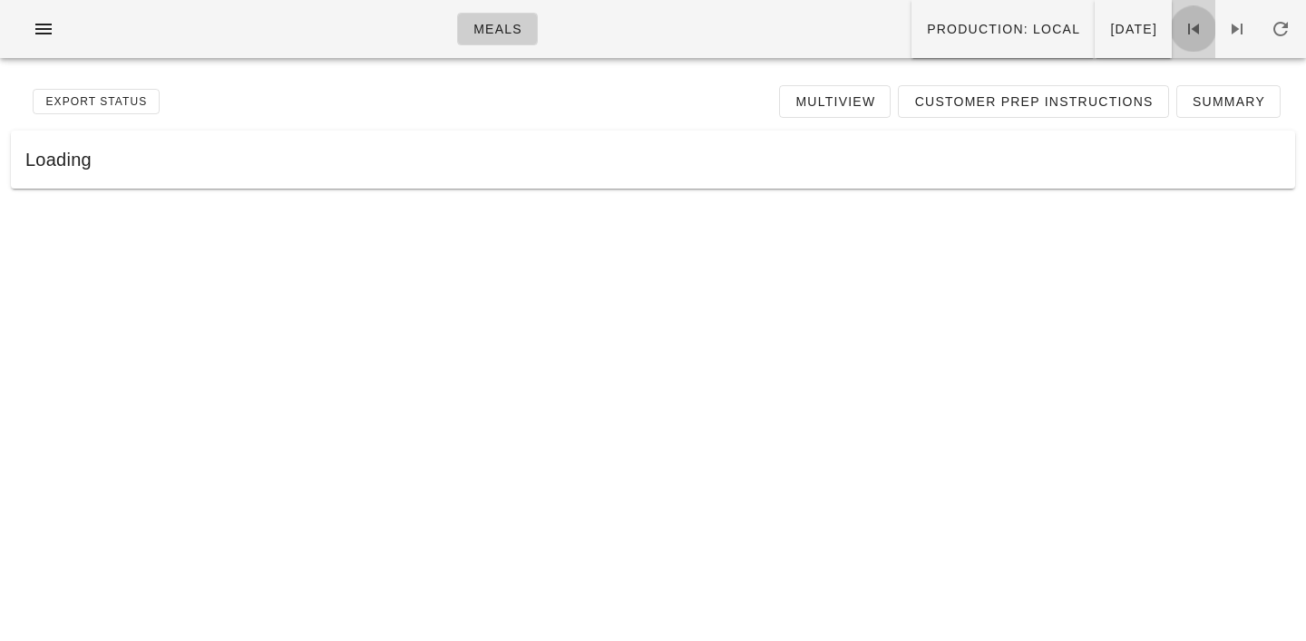
click at [1196, 27] on icon at bounding box center [1193, 29] width 22 height 22
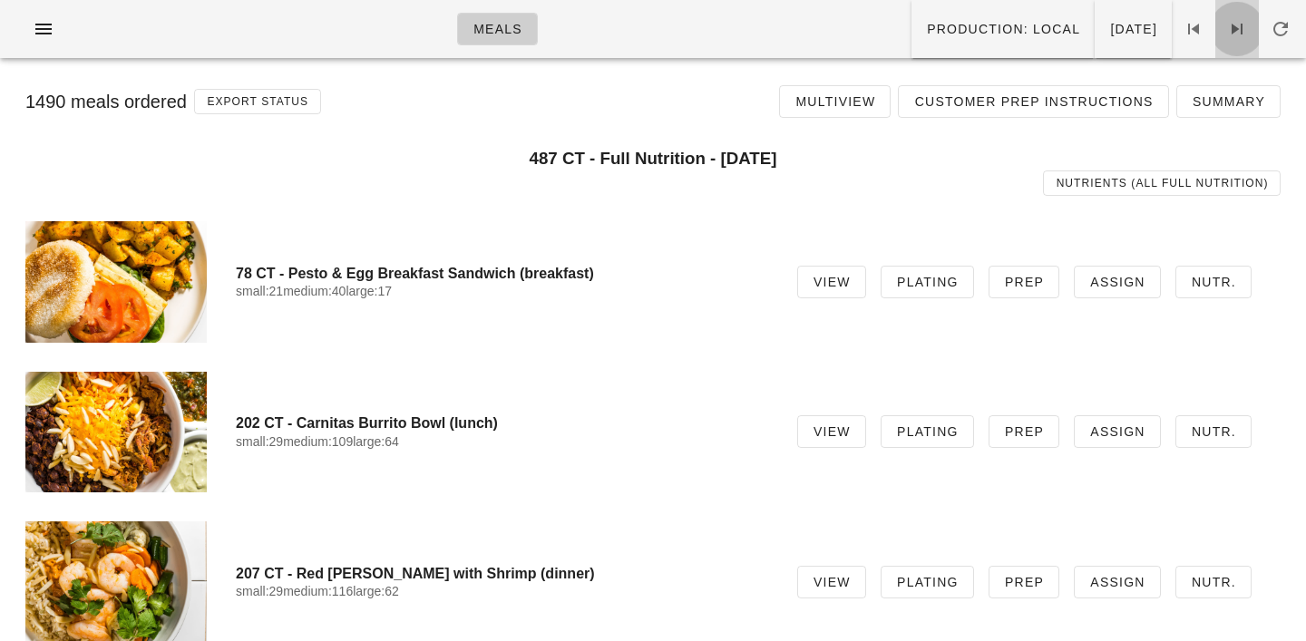
click at [1248, 41] on link at bounding box center [1237, 29] width 44 height 58
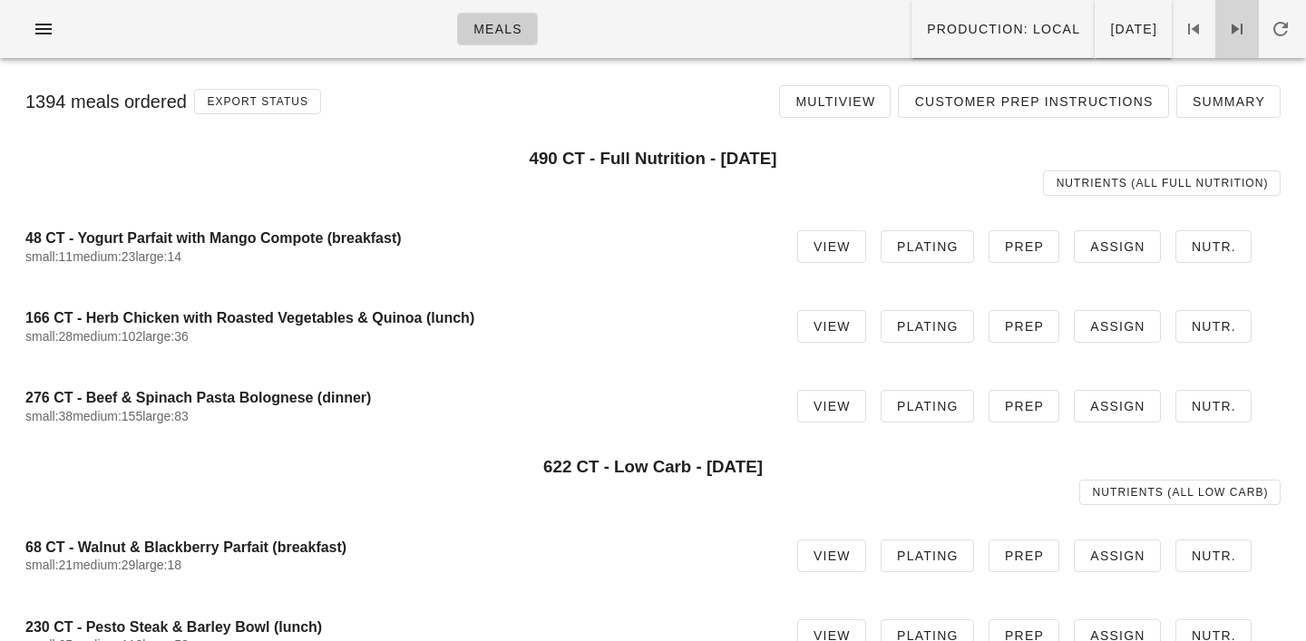
click at [1248, 41] on link at bounding box center [1237, 29] width 44 height 58
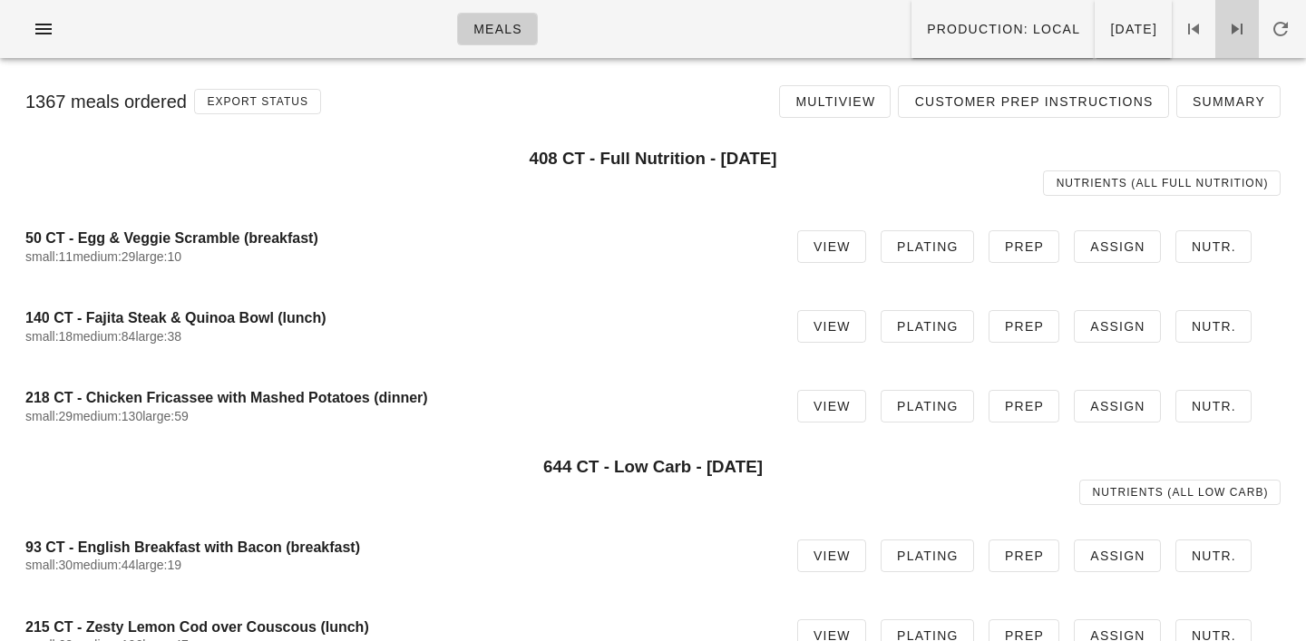
click at [1248, 41] on link at bounding box center [1237, 29] width 44 height 58
